Goal: Contribute content: Add original content to the website for others to see

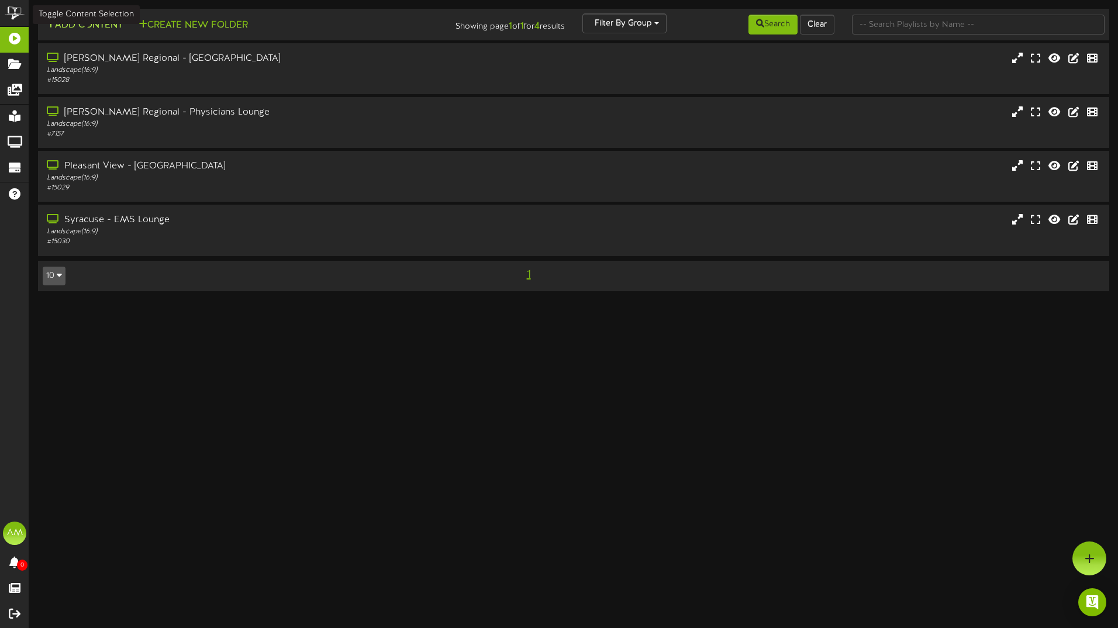
click at [92, 27] on button "Add Content" at bounding box center [85, 25] width 84 height 15
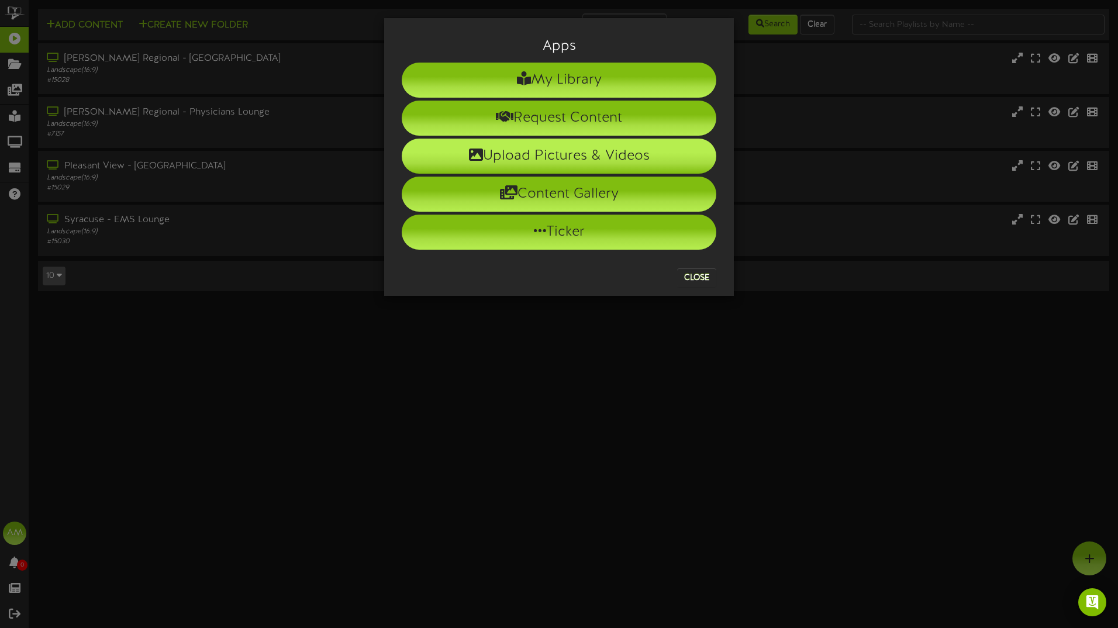
click at [552, 154] on li "Upload Pictures & Videos" at bounding box center [559, 156] width 314 height 35
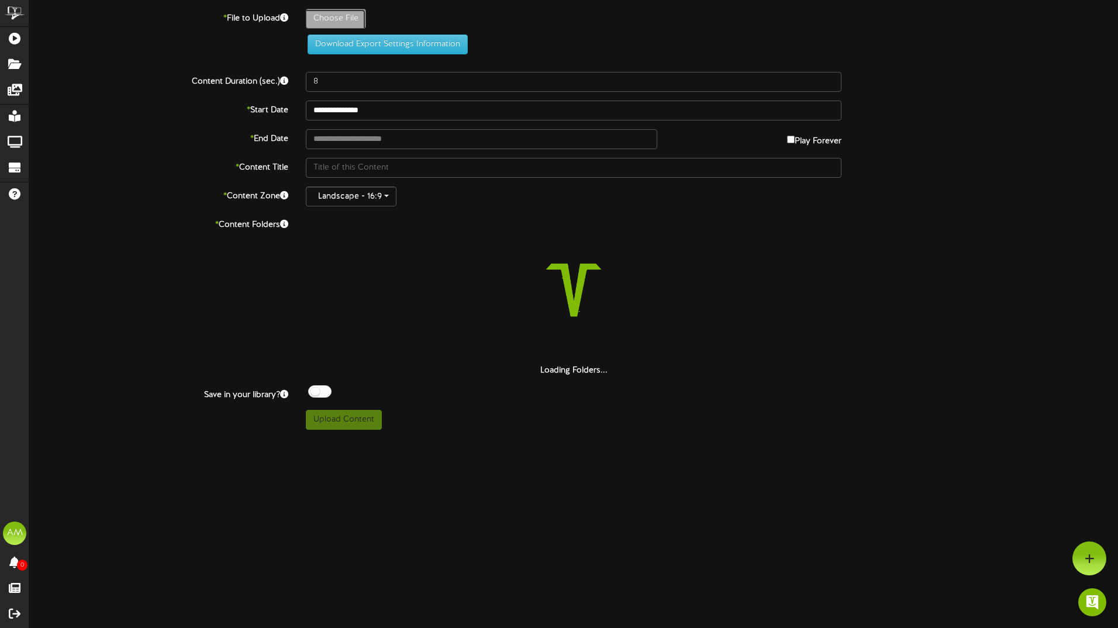
type input "**********"
type input "ScreensaversLoungeLobby99"
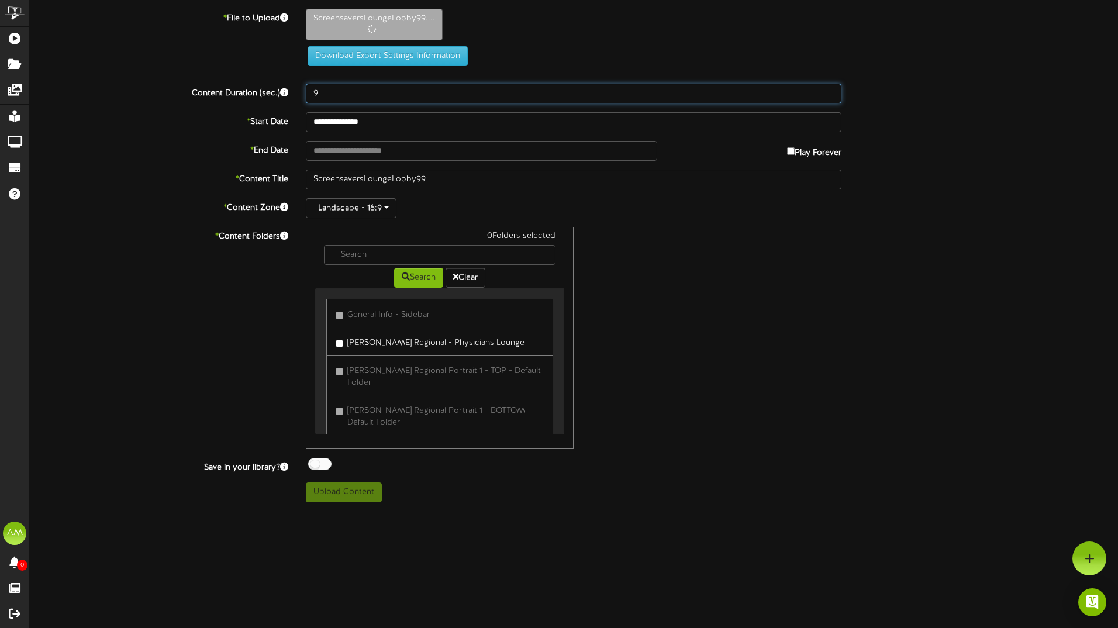
click at [831, 89] on input "9" at bounding box center [573, 94] width 535 height 20
type input "10"
click at [831, 89] on input "10" at bounding box center [573, 94] width 535 height 20
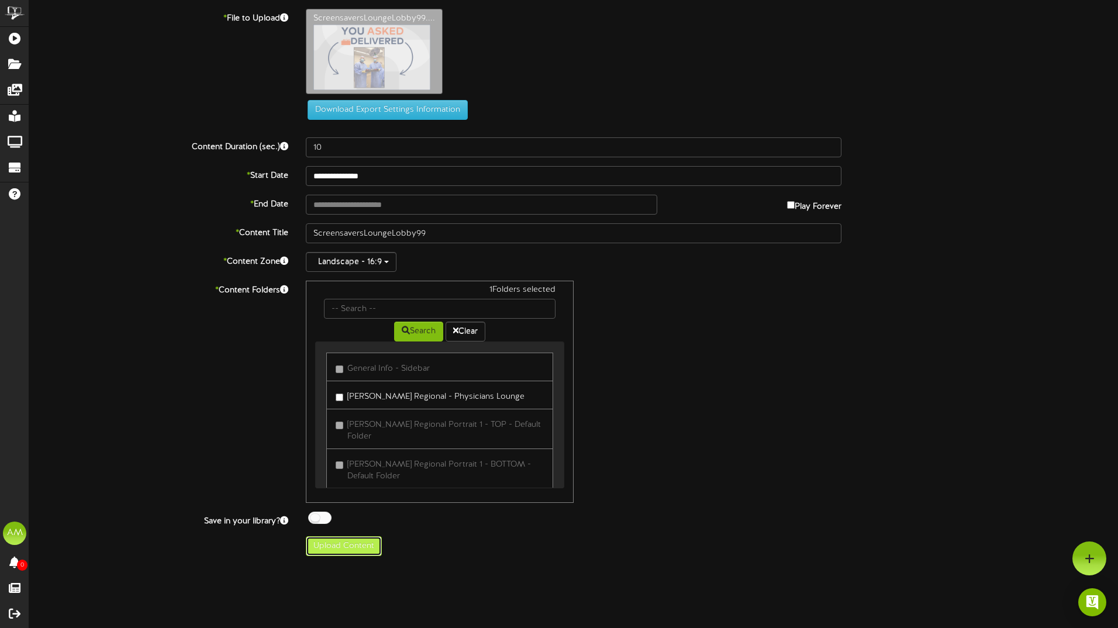
click at [341, 549] on button "Upload Content" at bounding box center [344, 546] width 76 height 20
type input "**********"
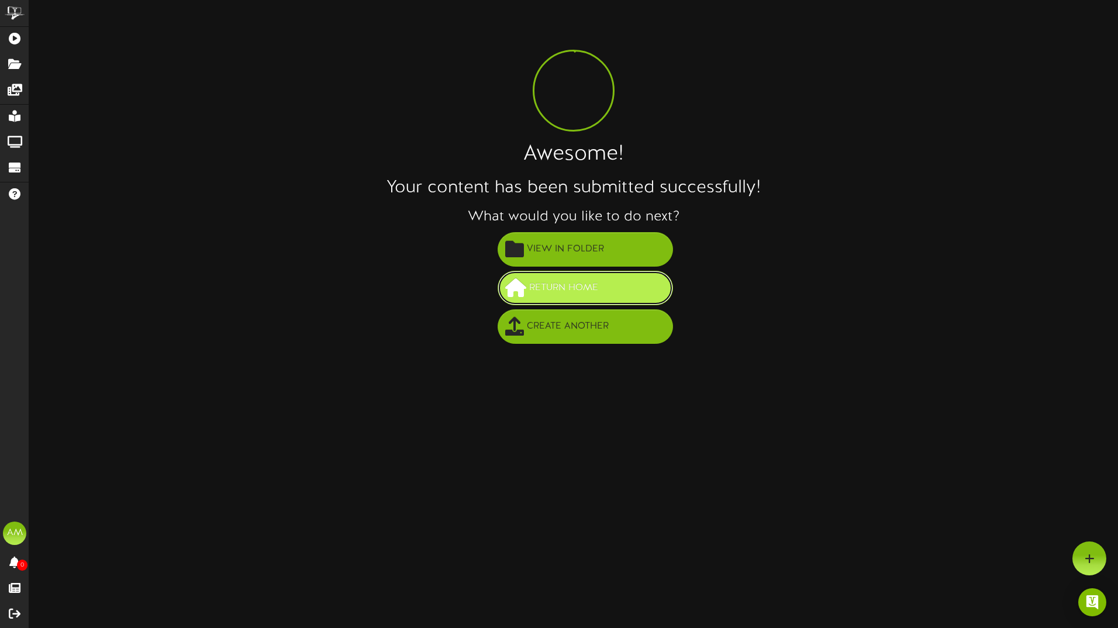
click at [565, 284] on span "Return Home" at bounding box center [563, 287] width 75 height 19
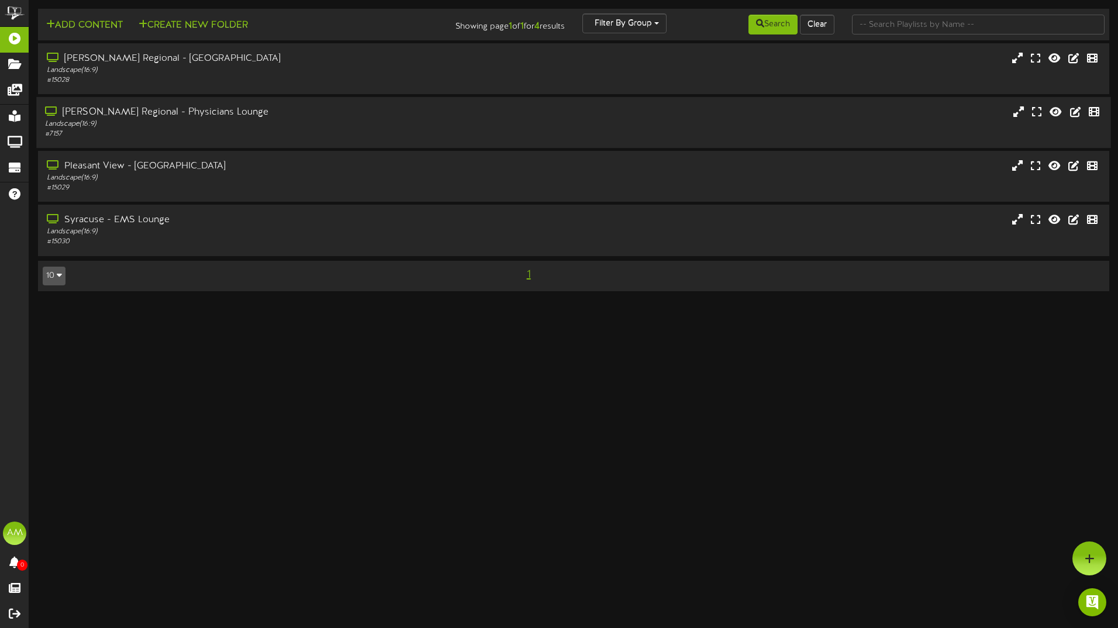
click at [207, 127] on div "Landscape ( 16:9 )" at bounding box center [260, 124] width 430 height 10
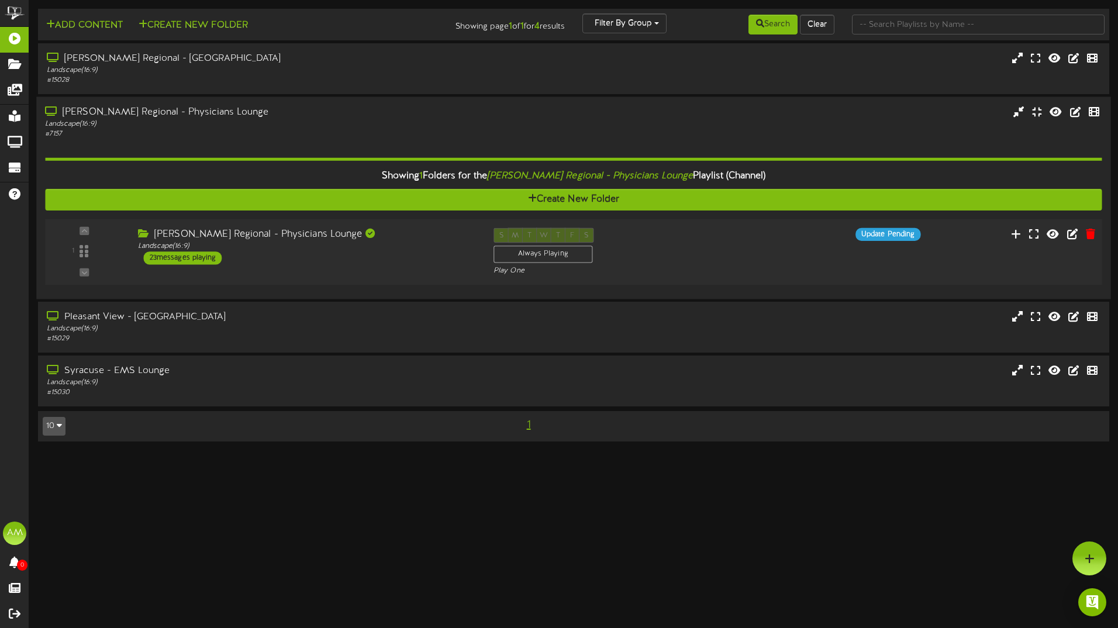
click at [193, 259] on div "23 messages playing" at bounding box center [183, 257] width 78 height 13
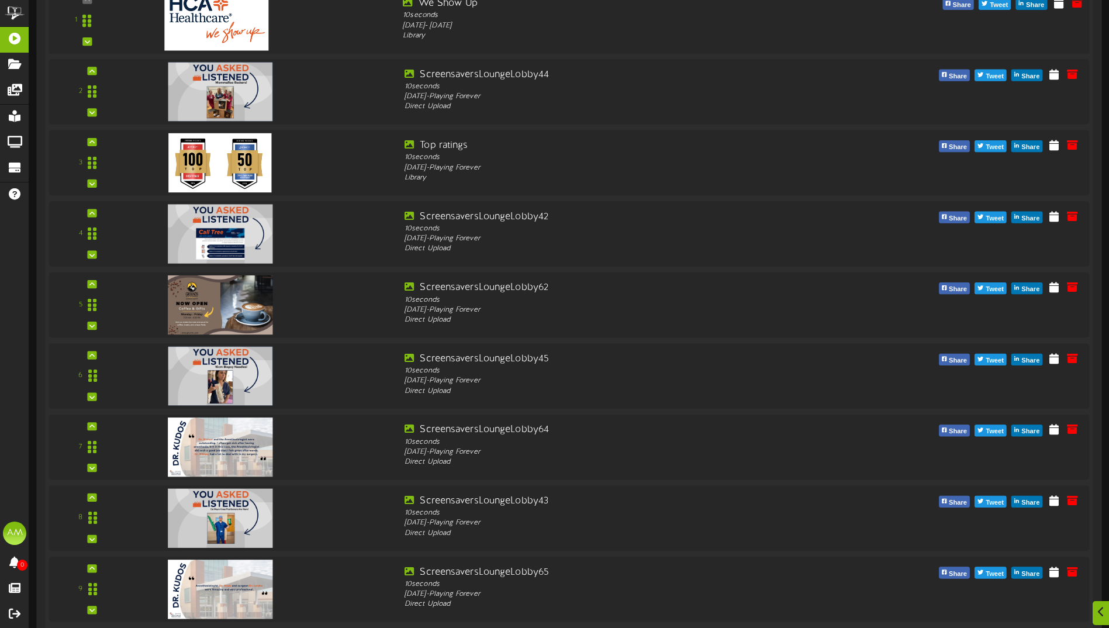
scroll to position [409, 0]
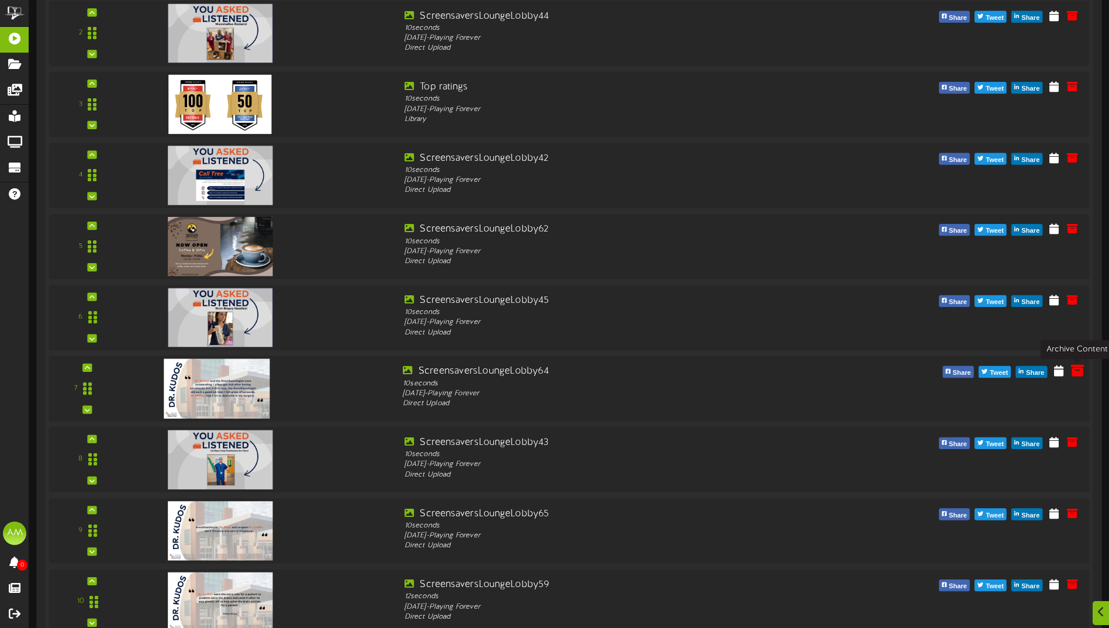
click at [1080, 374] on icon at bounding box center [1077, 370] width 13 height 13
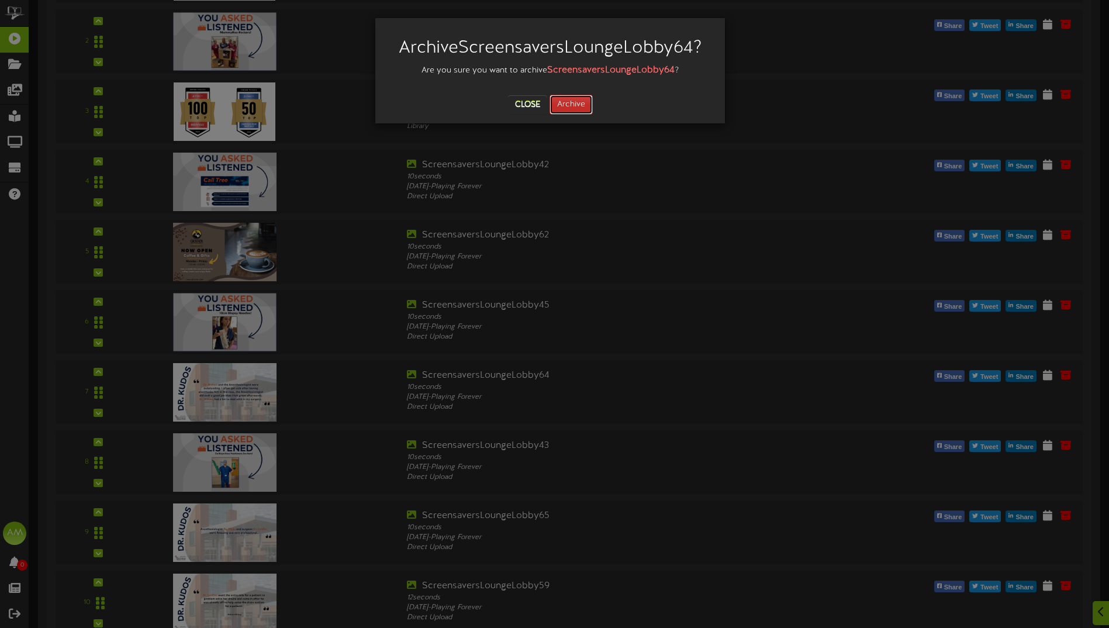
click at [573, 99] on button "Archive" at bounding box center [570, 105] width 43 height 20
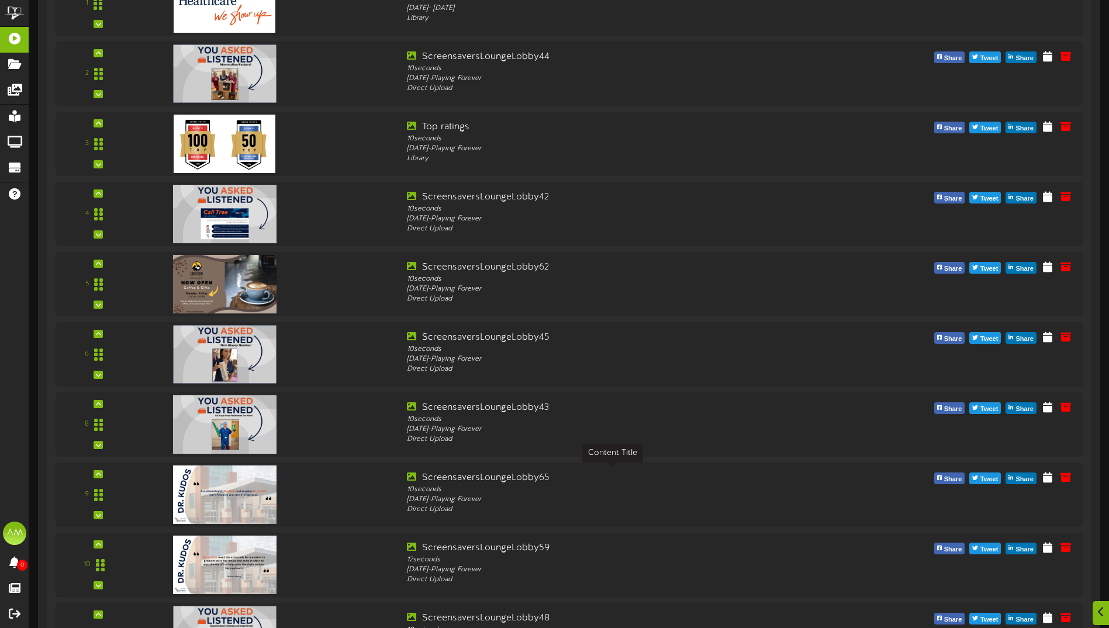
scroll to position [478, 0]
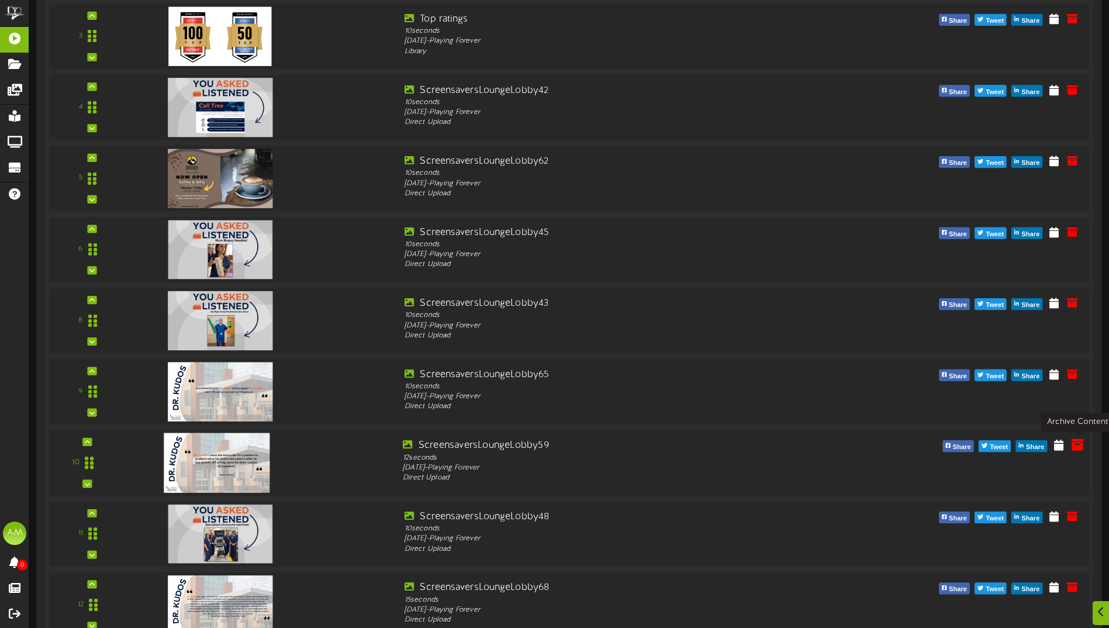
click at [1076, 448] on icon at bounding box center [1077, 444] width 13 height 13
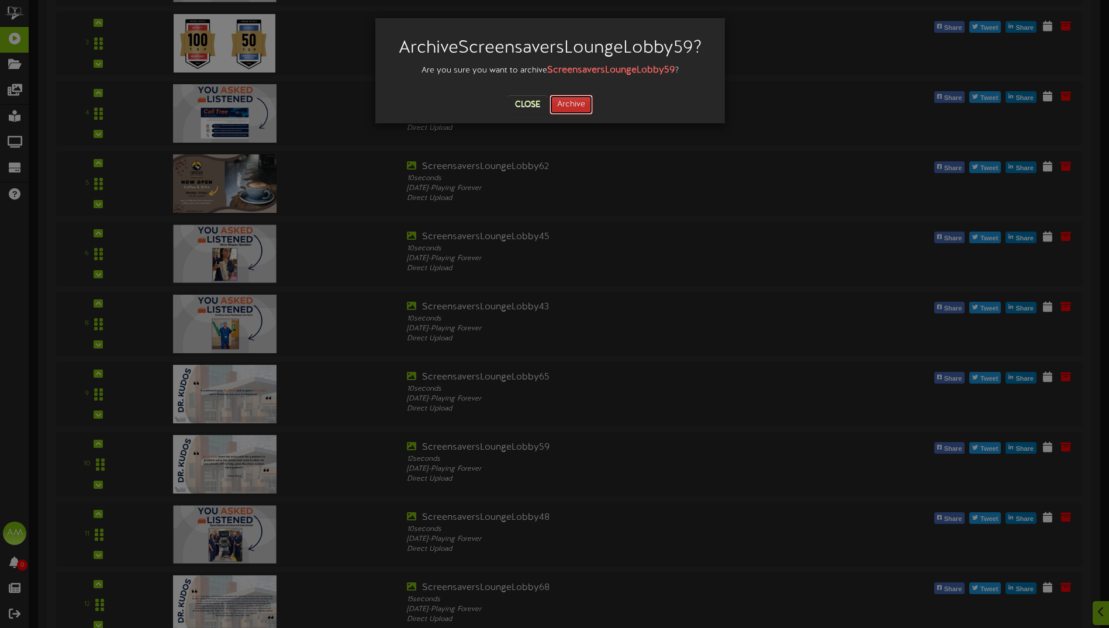
click at [572, 96] on button "Archive" at bounding box center [570, 105] width 43 height 20
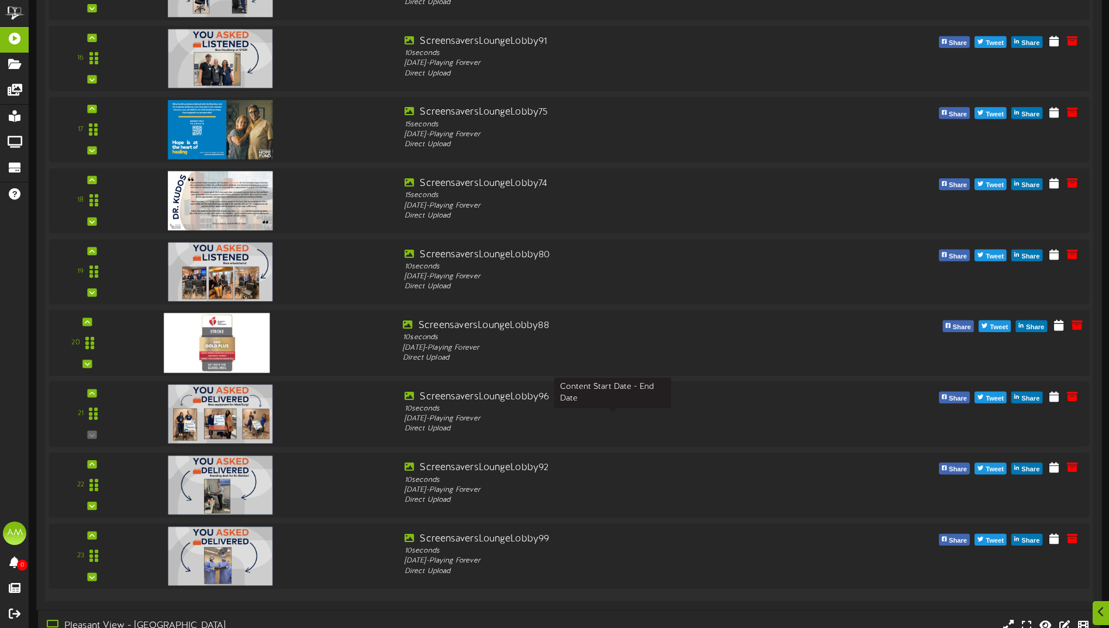
scroll to position [1354, 0]
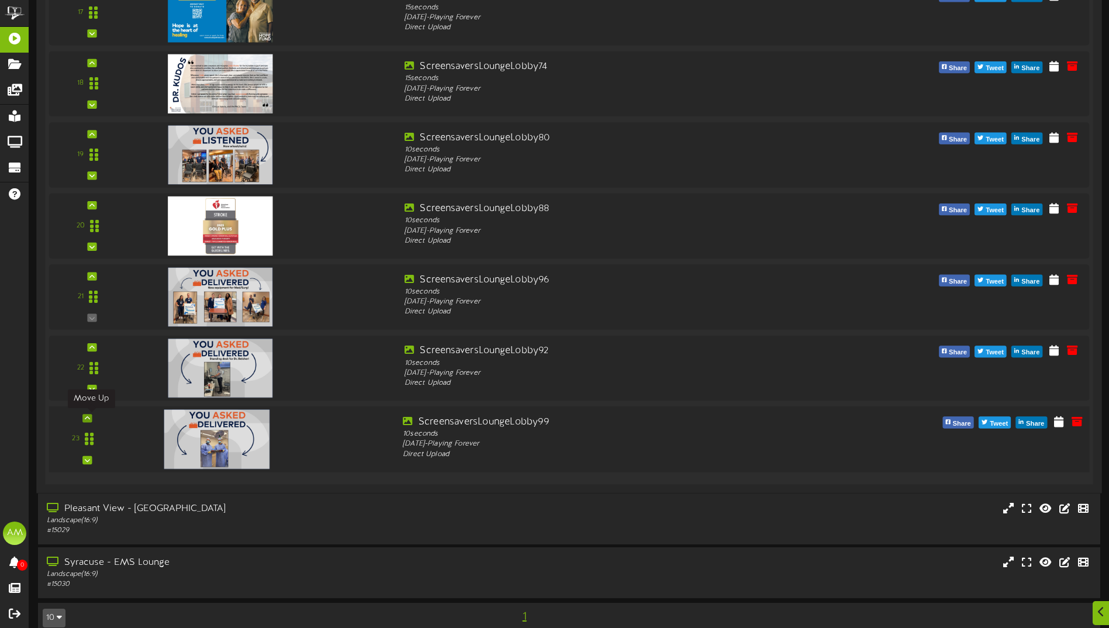
click at [89, 416] on icon at bounding box center [87, 418] width 5 height 6
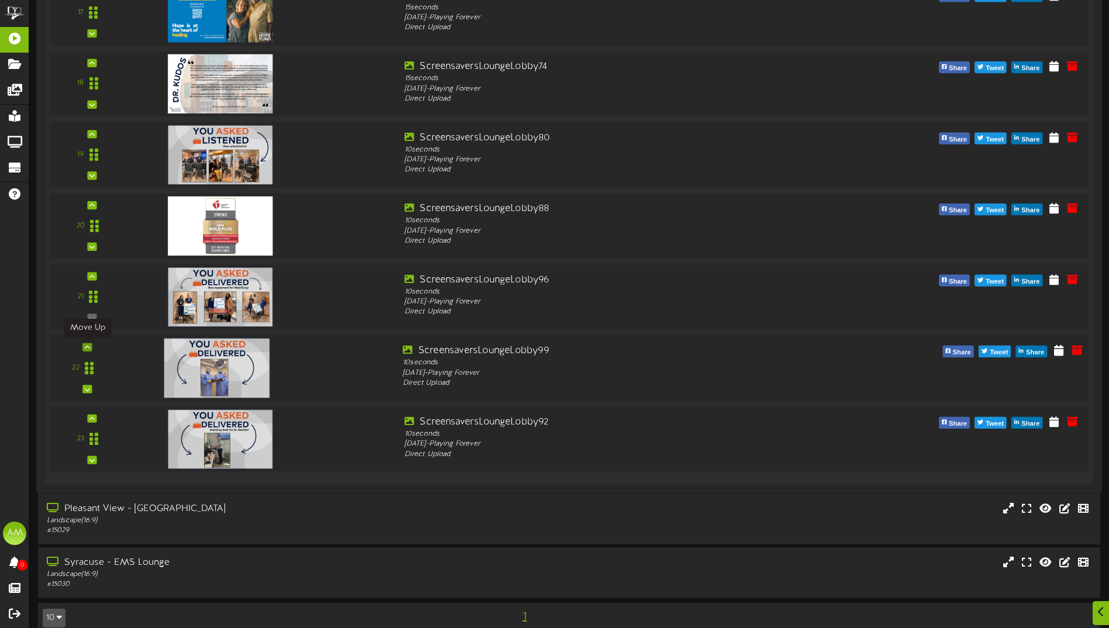
click at [88, 347] on icon at bounding box center [87, 347] width 5 height 6
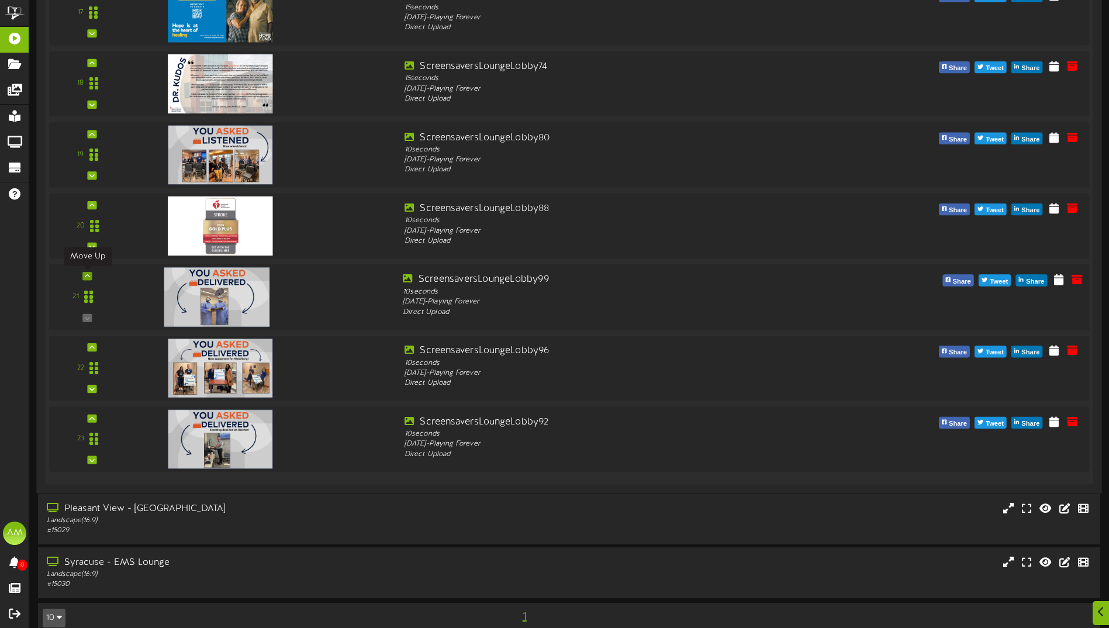
click at [89, 276] on icon at bounding box center [87, 276] width 5 height 6
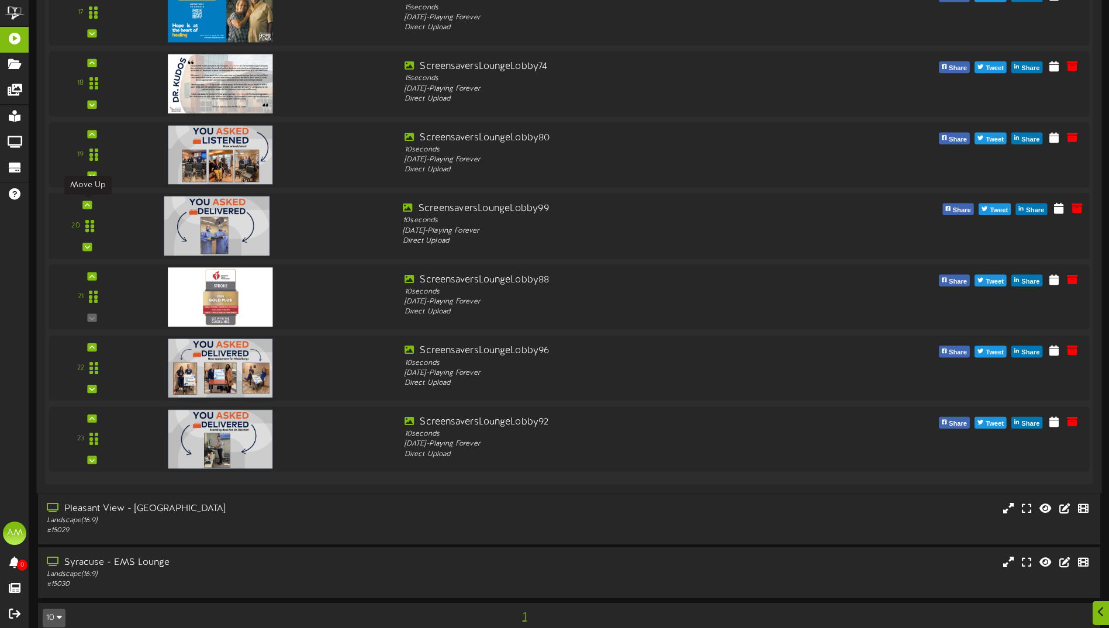
click at [88, 203] on icon at bounding box center [87, 205] width 5 height 6
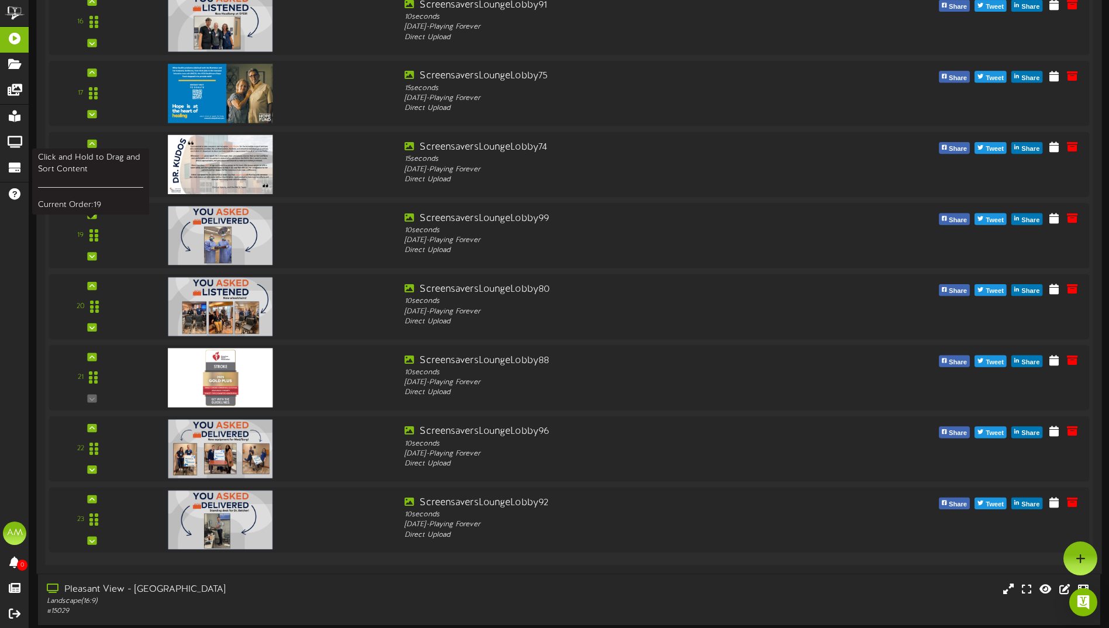
scroll to position [1237, 0]
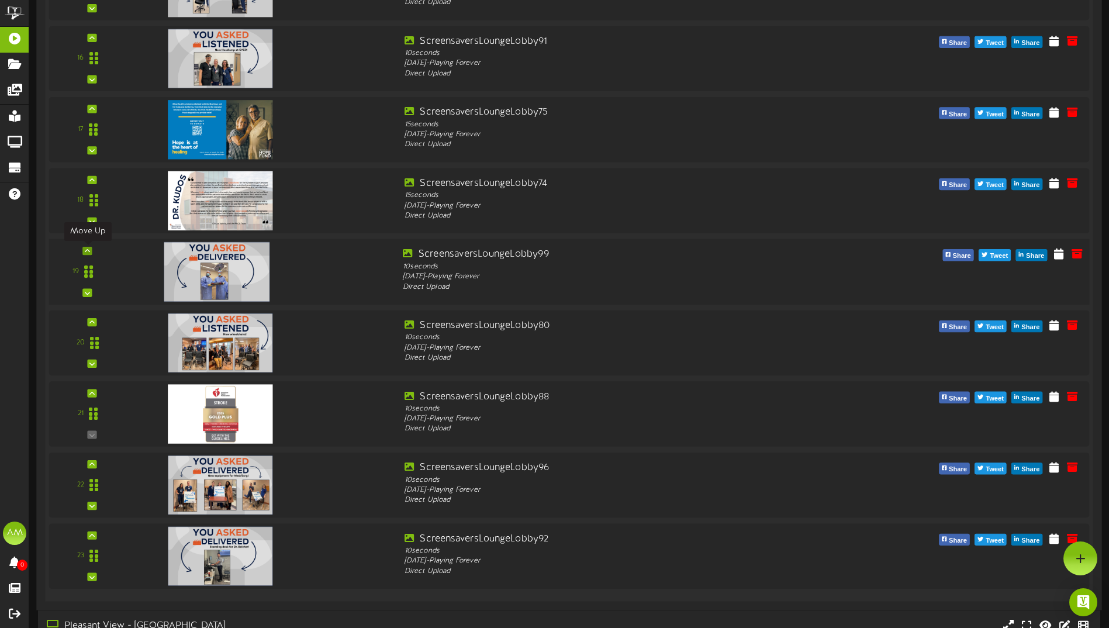
click at [89, 251] on icon at bounding box center [87, 251] width 5 height 6
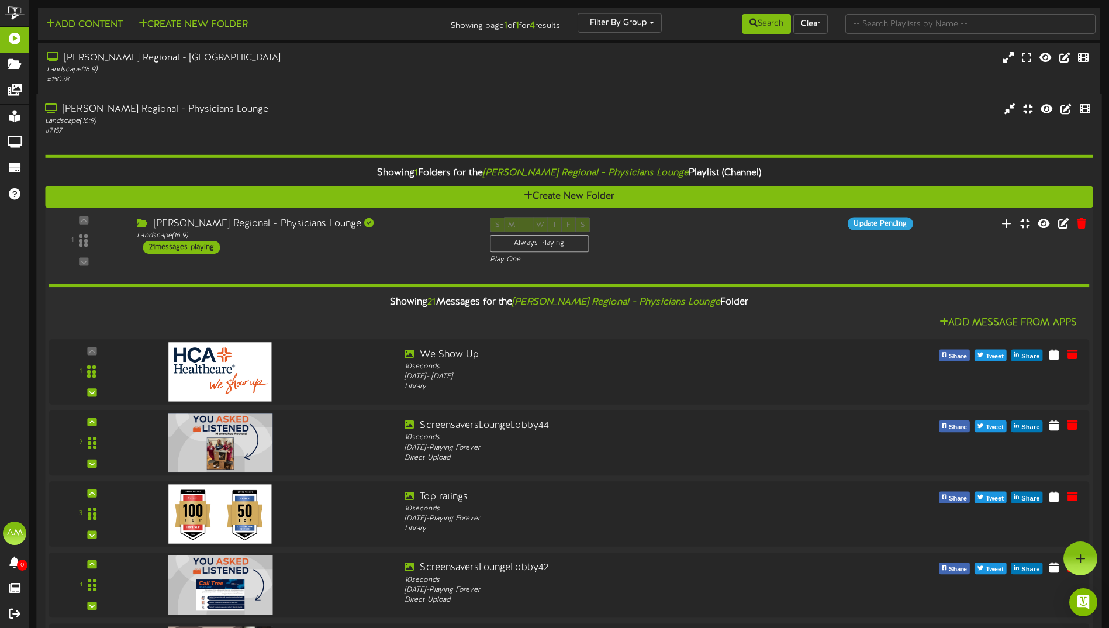
scroll to position [0, 0]
